Goal: Information Seeking & Learning: Learn about a topic

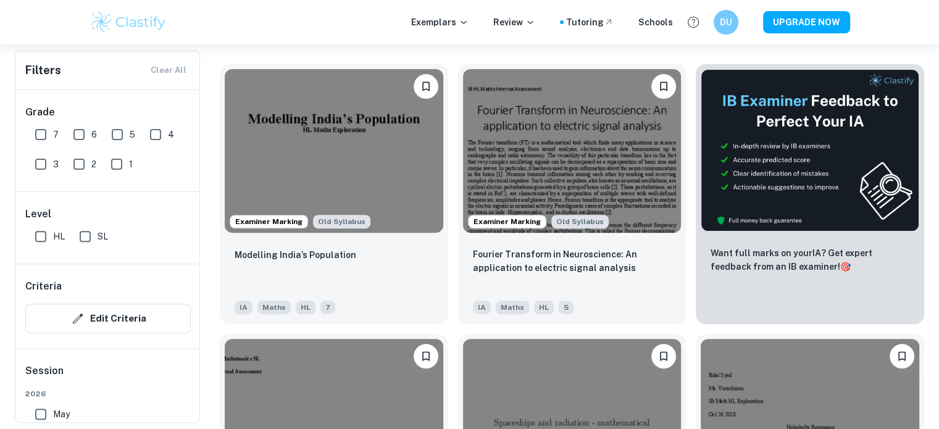
scroll to position [368, 0]
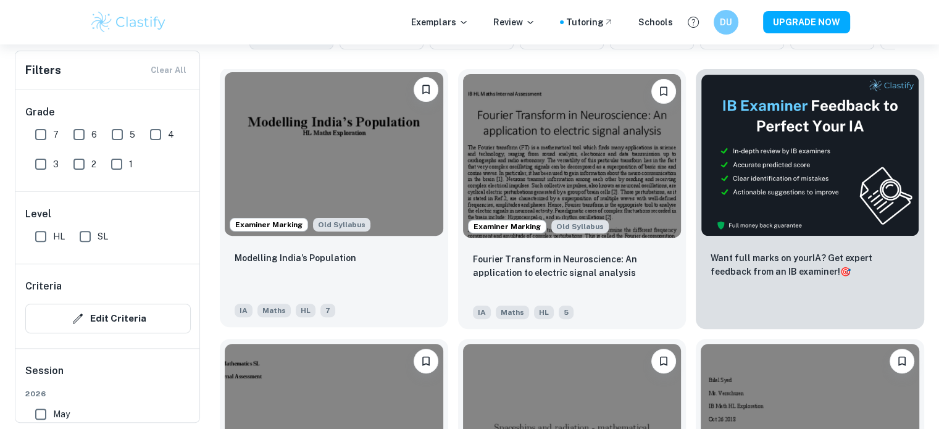
click at [294, 145] on img at bounding box center [334, 154] width 219 height 164
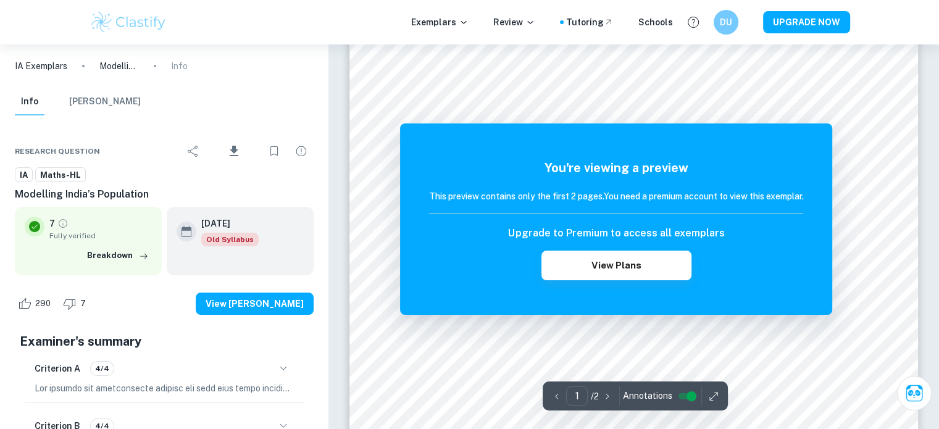
scroll to position [74, 0]
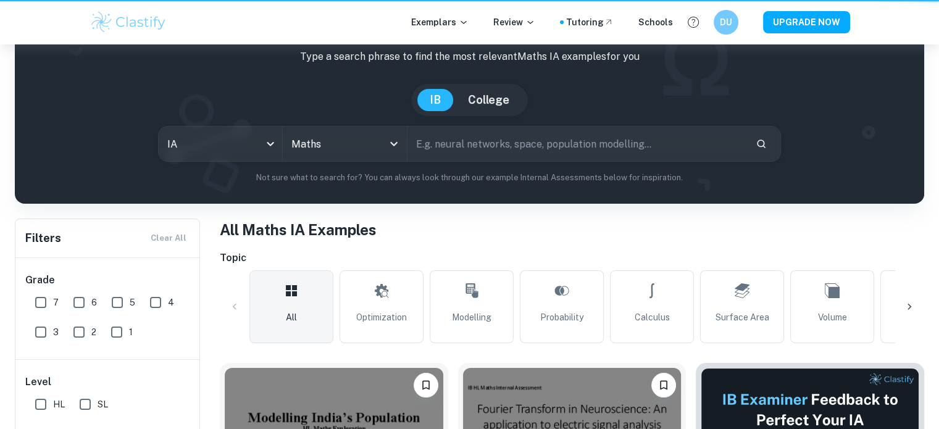
scroll to position [368, 0]
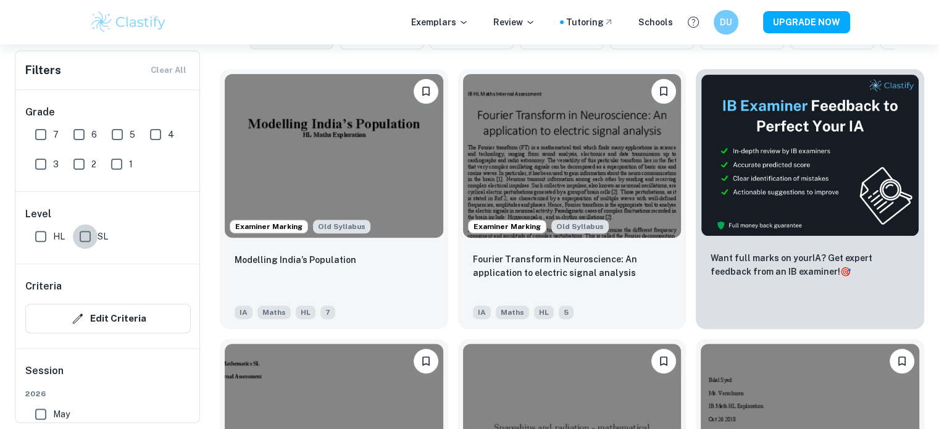
click at [88, 235] on input "SL" at bounding box center [85, 236] width 25 height 25
checkbox input "true"
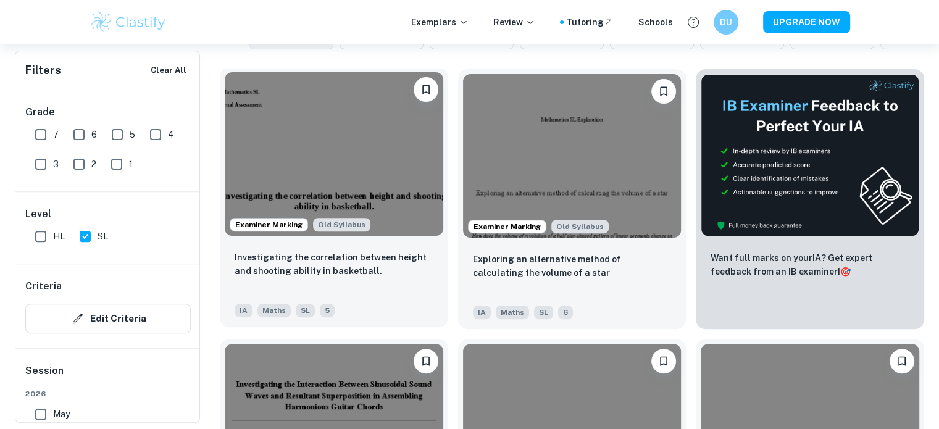
scroll to position [25, 0]
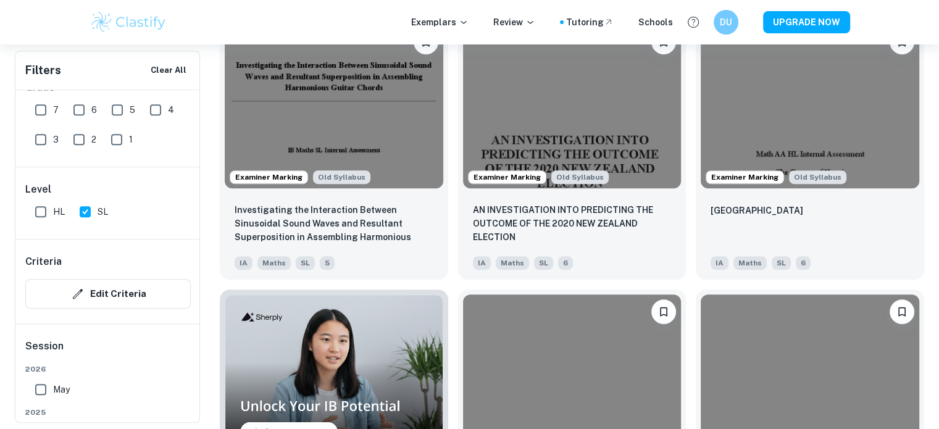
scroll to position [719, 0]
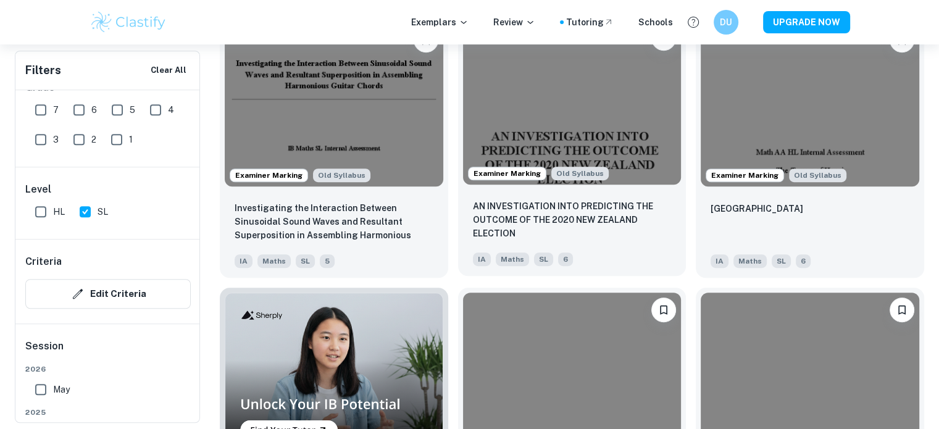
click at [566, 88] on img at bounding box center [572, 103] width 219 height 164
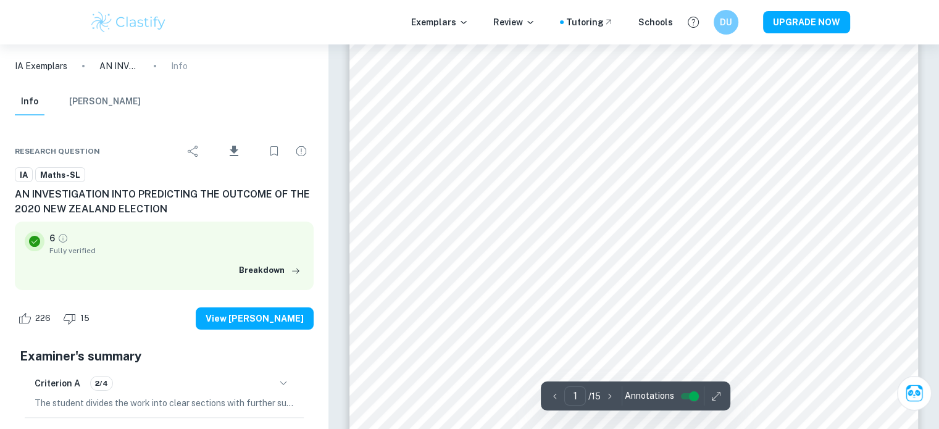
scroll to position [168, 0]
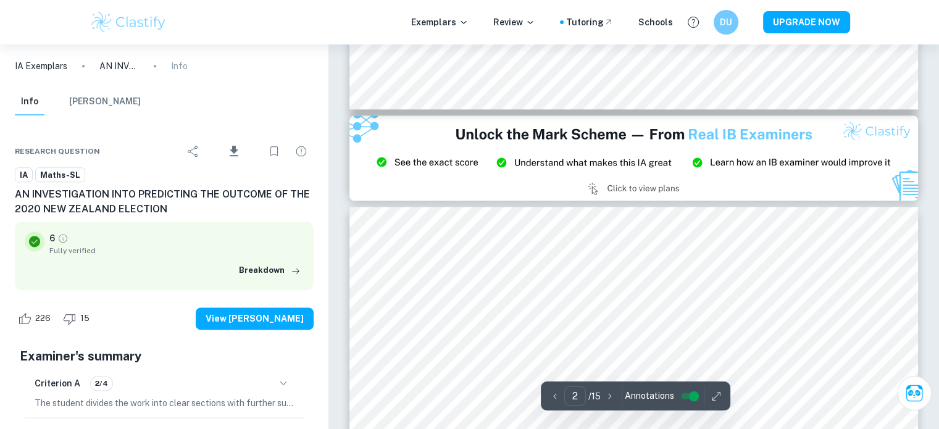
type input "3"
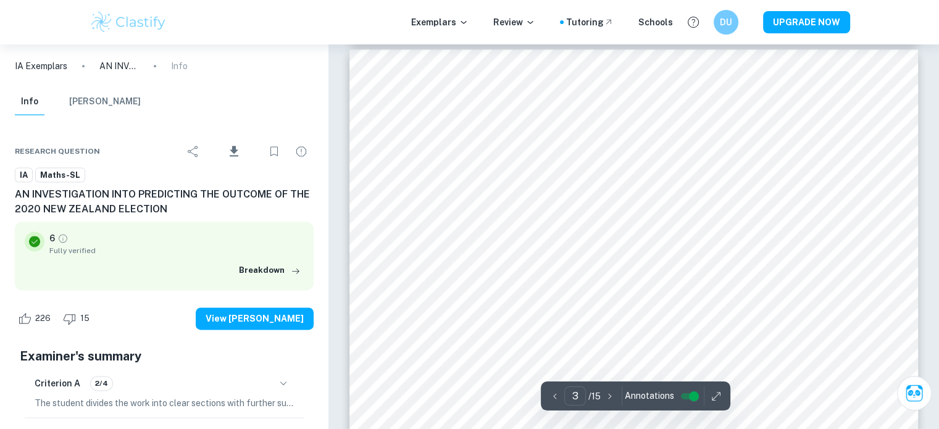
scroll to position [1699, 0]
